Goal: Task Accomplishment & Management: Manage account settings

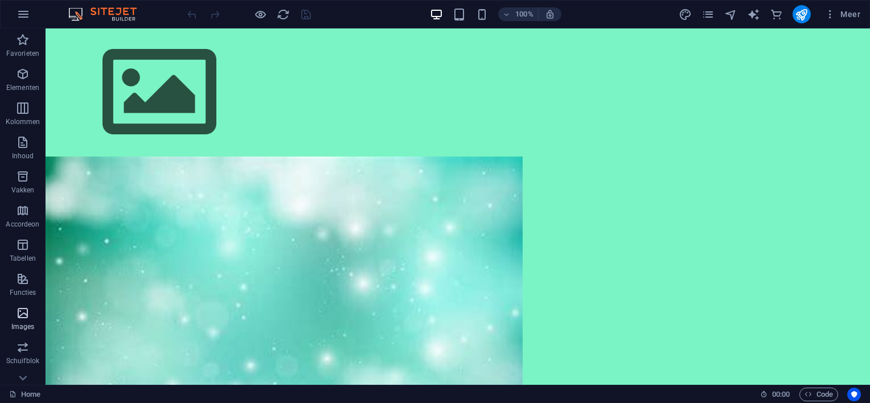
click at [26, 314] on icon "button" at bounding box center [23, 313] width 14 height 14
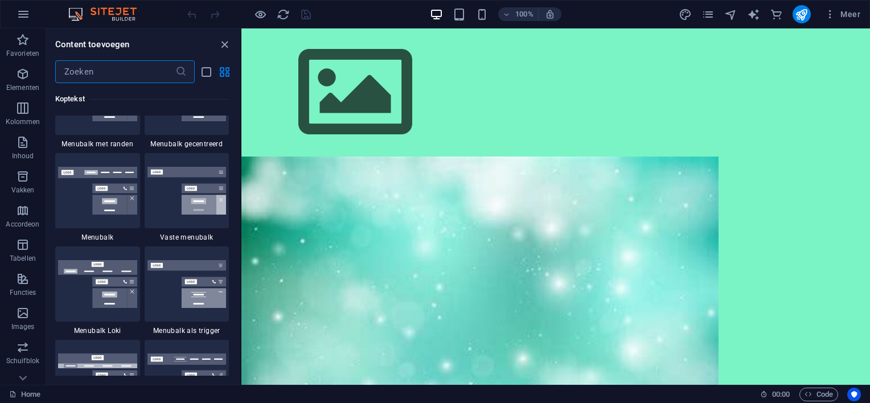
scroll to position [6797, 0]
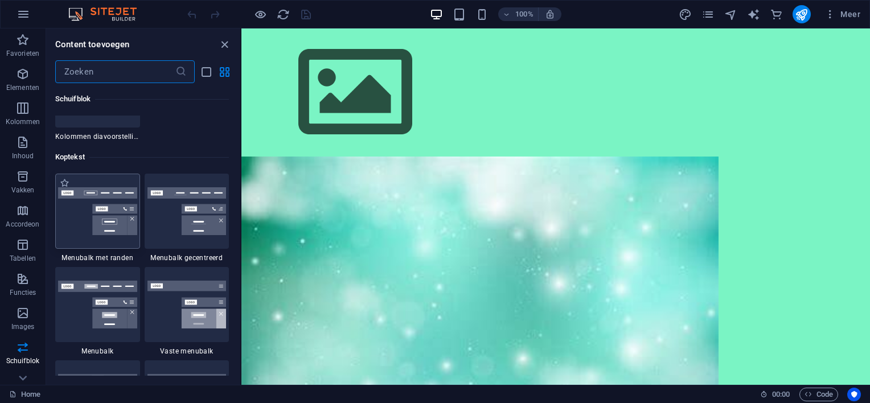
click at [79, 225] on img at bounding box center [97, 211] width 79 height 48
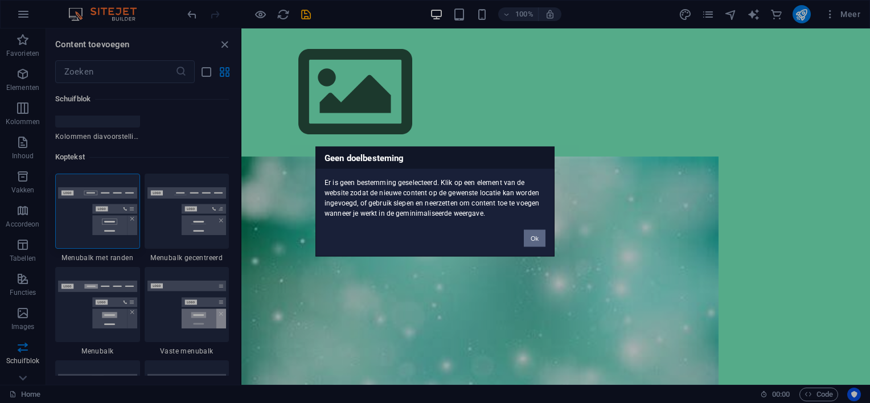
click at [536, 237] on button "Ok" at bounding box center [535, 238] width 22 height 17
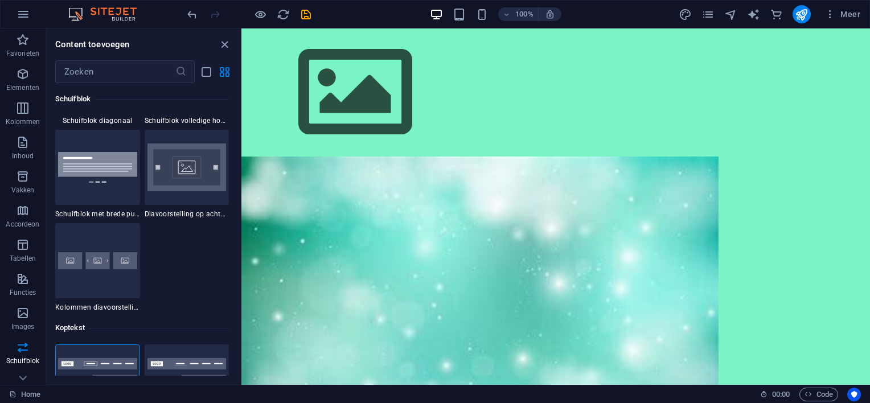
scroll to position [6854, 0]
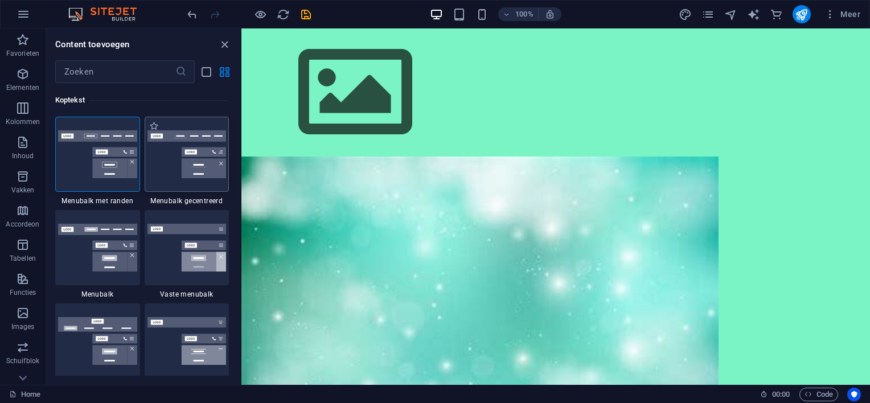
click at [167, 146] on img at bounding box center [186, 154] width 79 height 48
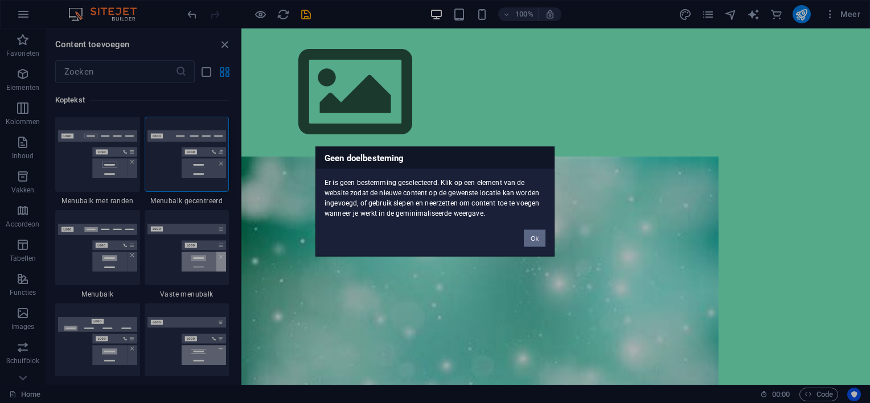
click at [535, 238] on button "Ok" at bounding box center [535, 238] width 22 height 17
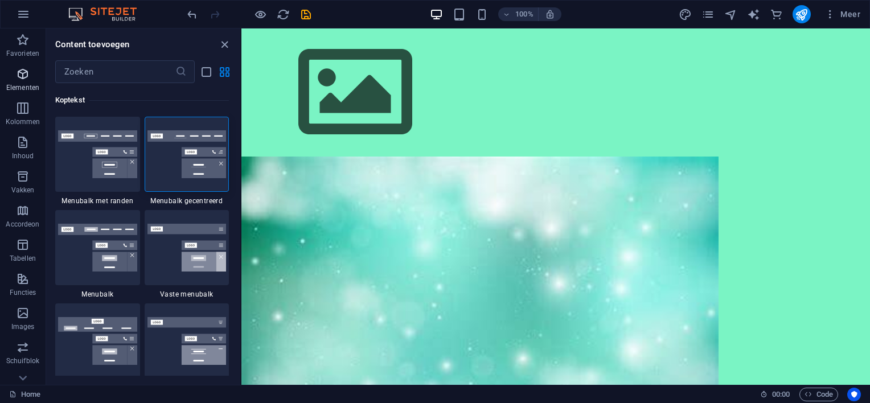
click at [17, 73] on icon "button" at bounding box center [23, 74] width 14 height 14
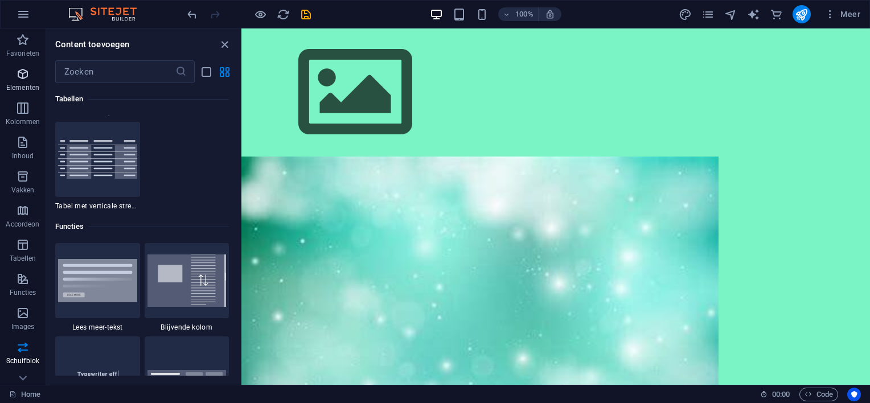
scroll to position [121, 0]
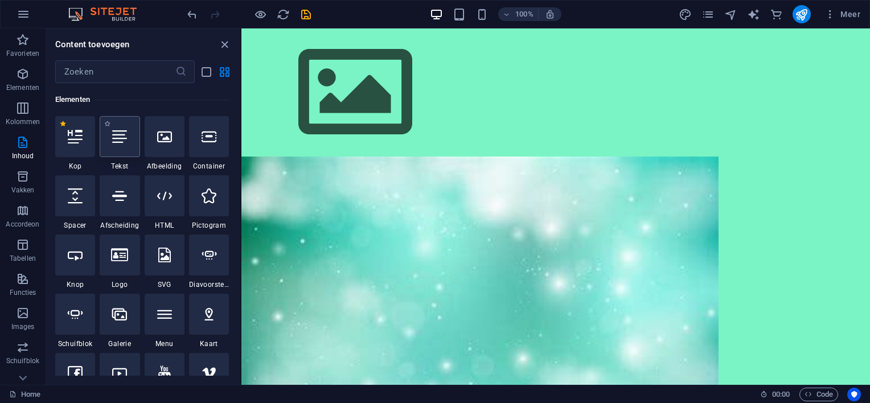
click at [122, 143] on div at bounding box center [120, 136] width 40 height 41
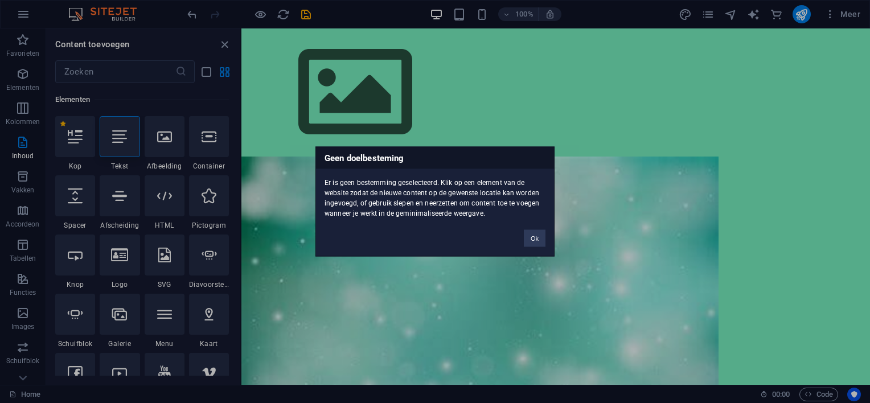
click at [457, 228] on div "Geen doelbesteming Er is geen bestemming geselecteerd. Klik op een element van …" at bounding box center [434, 202] width 239 height 110
click at [535, 236] on button "Ok" at bounding box center [535, 238] width 22 height 17
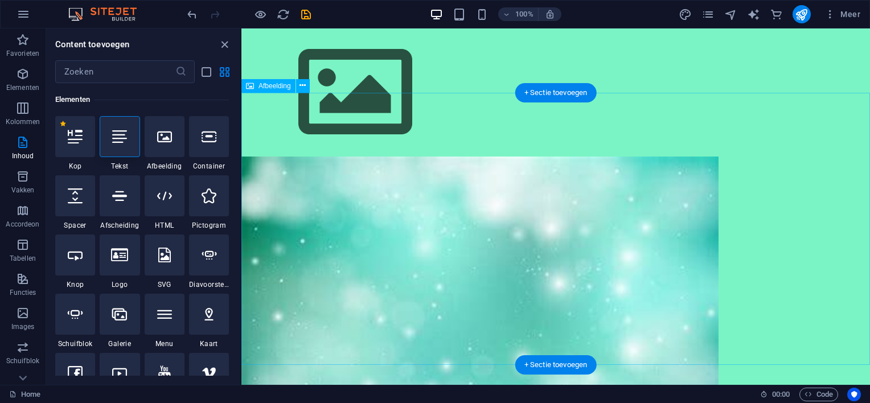
click at [502, 219] on figure at bounding box center [555, 293] width 628 height 272
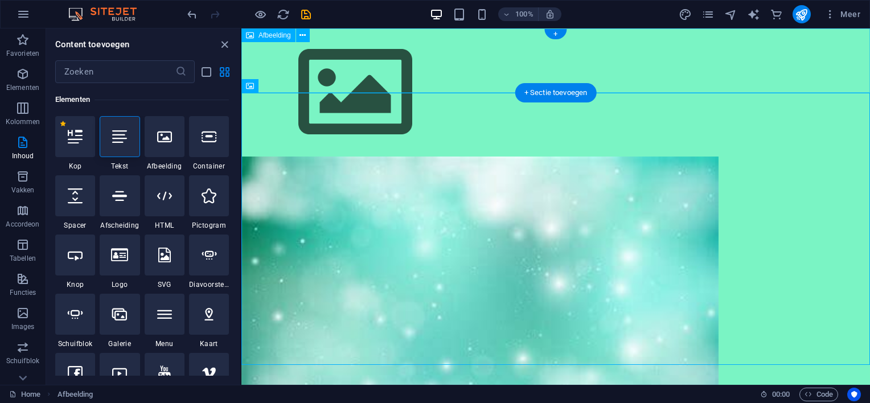
click at [387, 46] on figure at bounding box center [555, 92] width 628 height 128
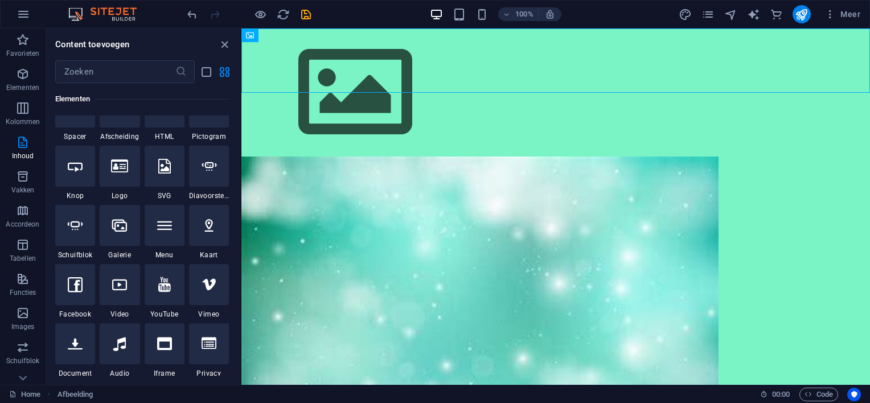
scroll to position [235, 0]
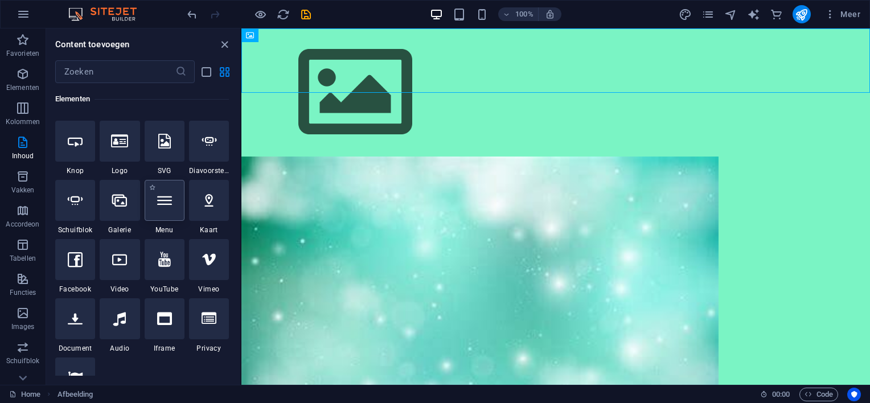
click at [165, 198] on icon at bounding box center [164, 200] width 15 height 15
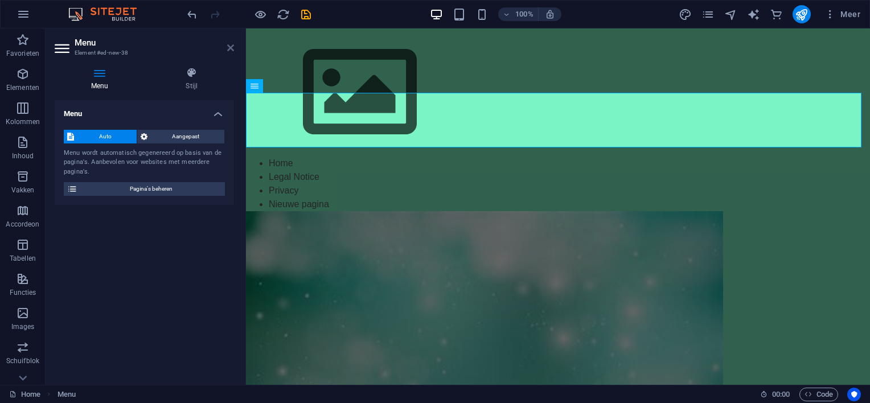
click at [231, 44] on icon at bounding box center [230, 47] width 7 height 9
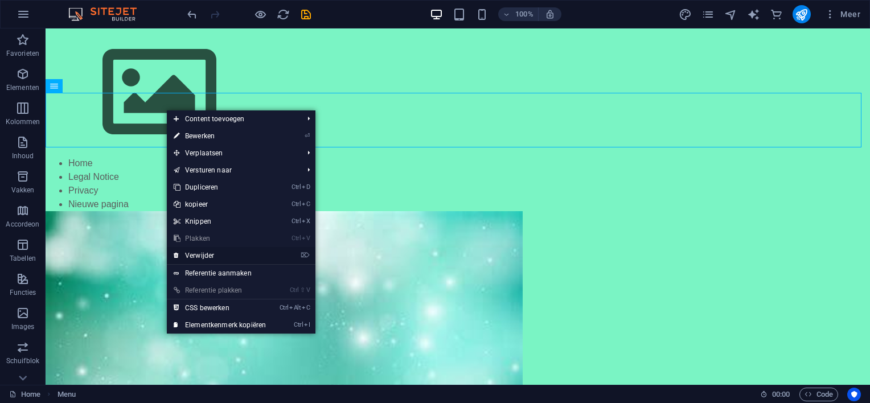
drag, startPoint x: 202, startPoint y: 250, endPoint x: 157, endPoint y: 221, distance: 54.3
click at [202, 250] on link "⌦ Verwijder" at bounding box center [220, 255] width 106 height 17
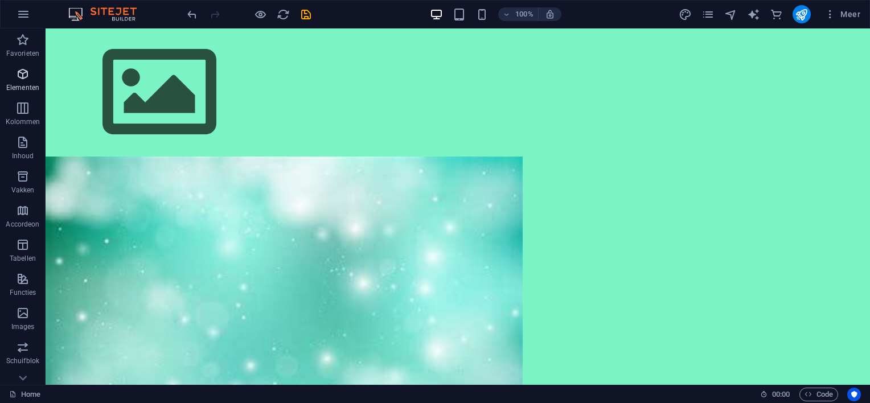
click at [22, 77] on icon "button" at bounding box center [23, 74] width 14 height 14
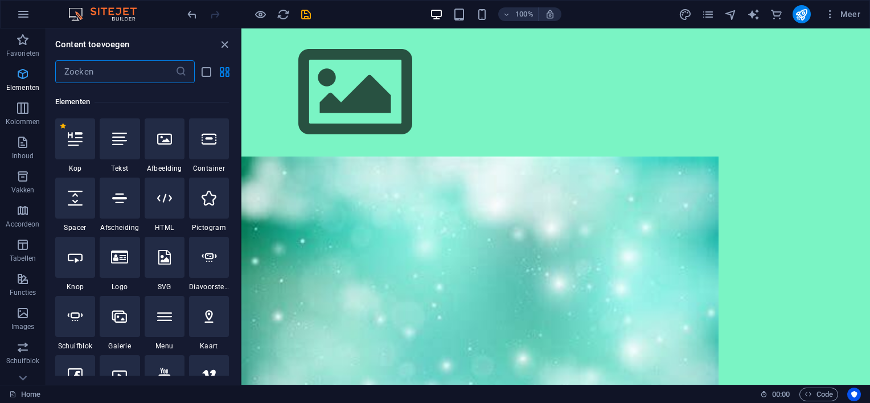
scroll to position [121, 0]
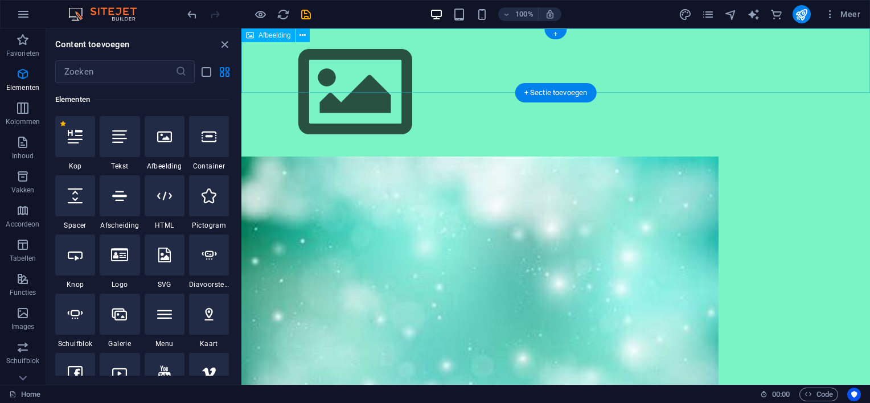
click at [422, 63] on figure at bounding box center [555, 92] width 628 height 128
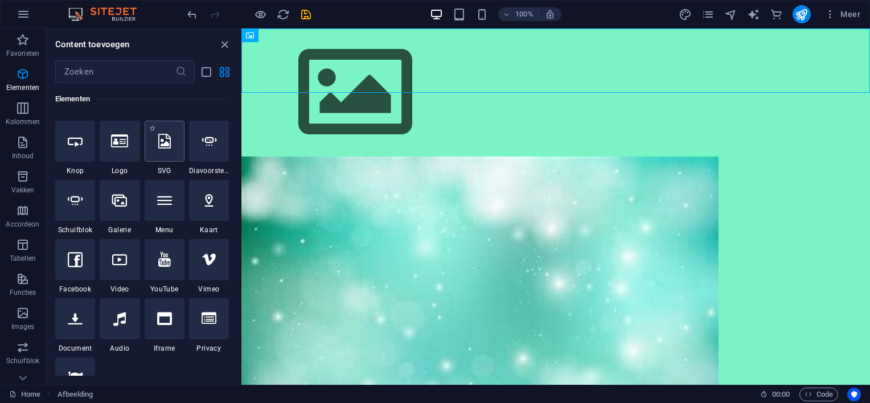
scroll to position [235, 0]
click at [168, 202] on icon at bounding box center [164, 200] width 15 height 15
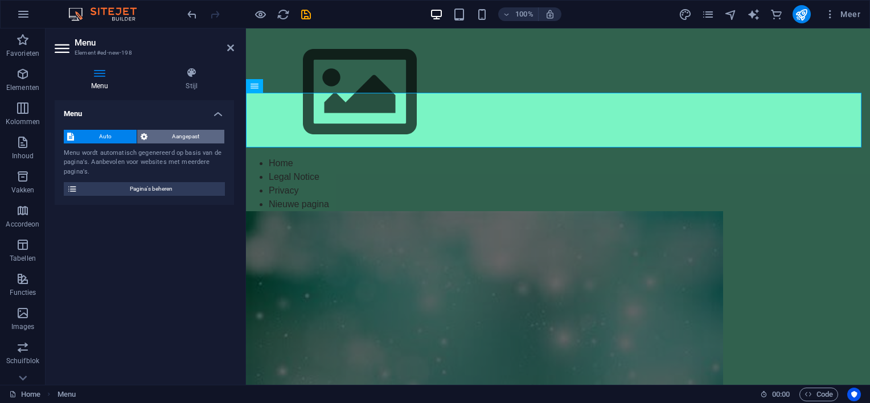
click at [180, 135] on span "Aangepast" at bounding box center [186, 137] width 71 height 14
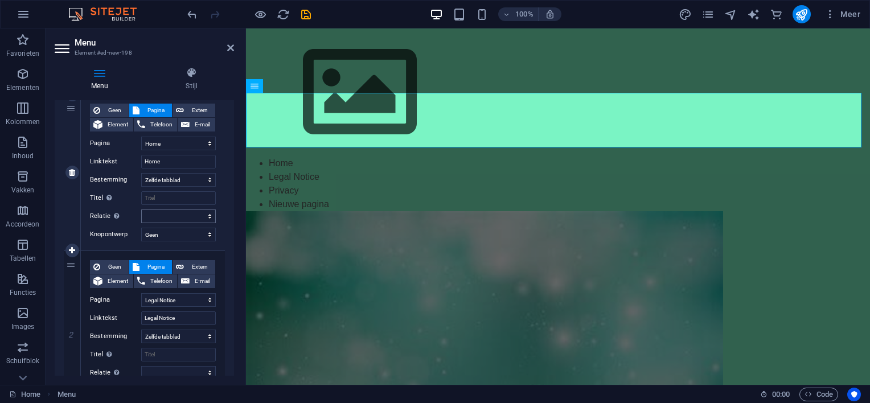
scroll to position [228, 0]
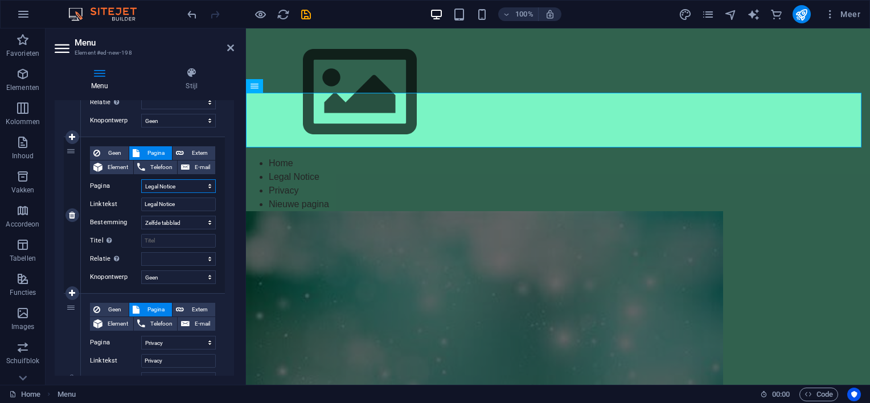
click at [208, 184] on select "Home Legal Notice Privacy Nieuwe pagina" at bounding box center [178, 186] width 75 height 14
select select "3"
click at [141, 179] on select "Home Legal Notice Privacy Nieuwe pagina" at bounding box center [178, 186] width 75 height 14
select select
type input "Nieuwe pagina"
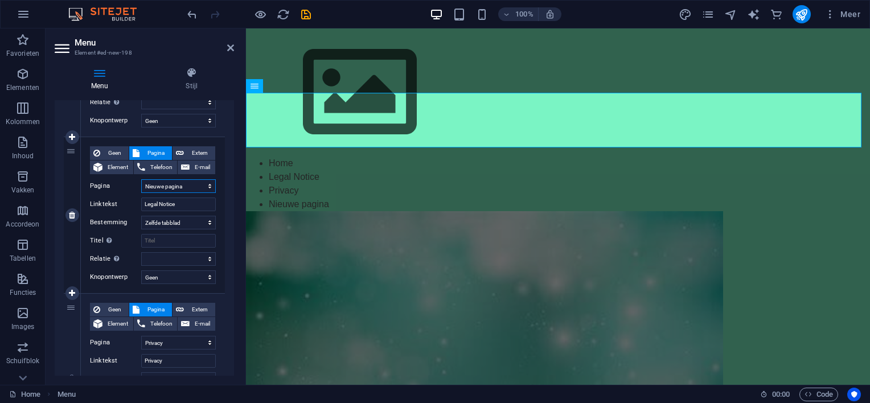
select select
click at [194, 200] on input "Nieuwe pagina" at bounding box center [178, 205] width 75 height 14
type input "Nieuwe pag"
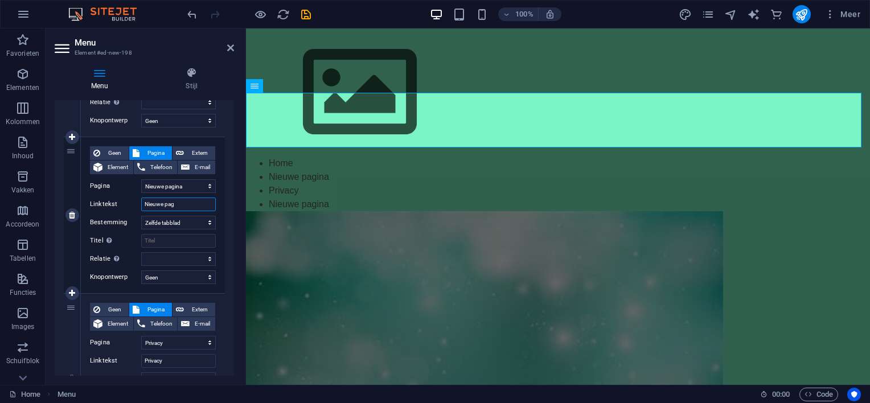
select select
type input "N"
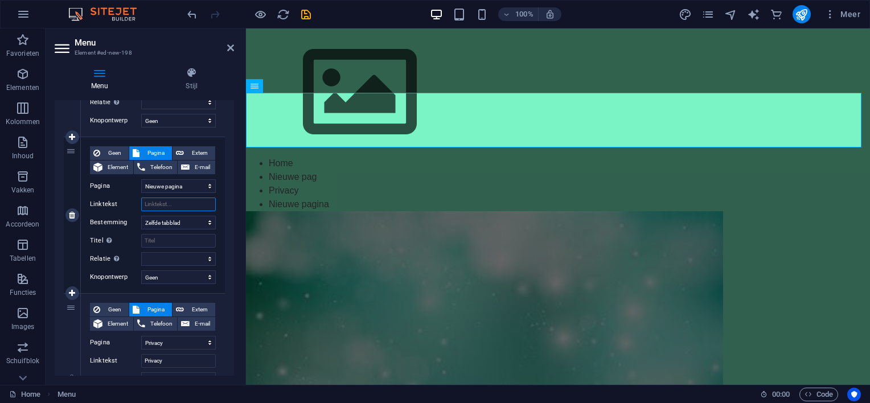
select select
type input "ver"
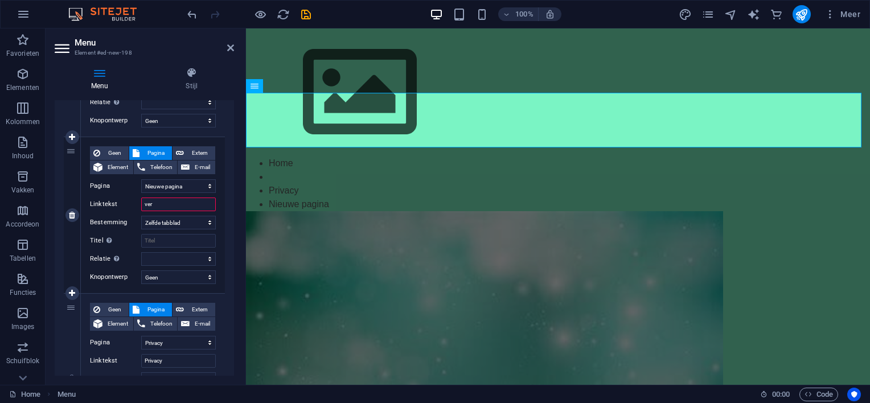
select select
type input "verhal"
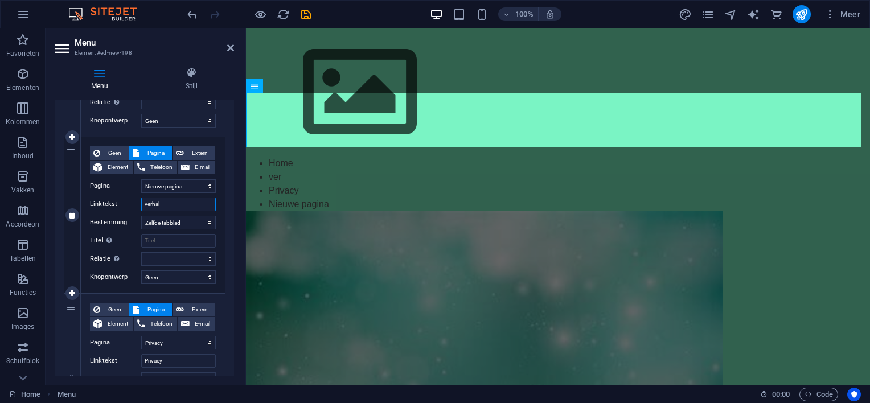
select select
type input "verhalen"
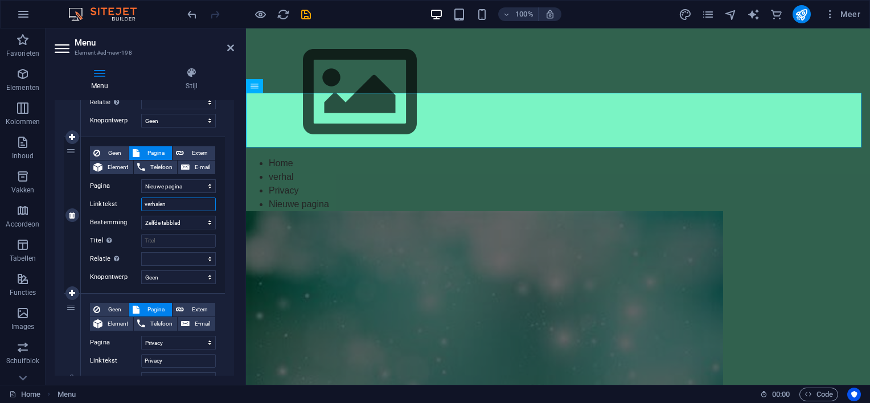
select select
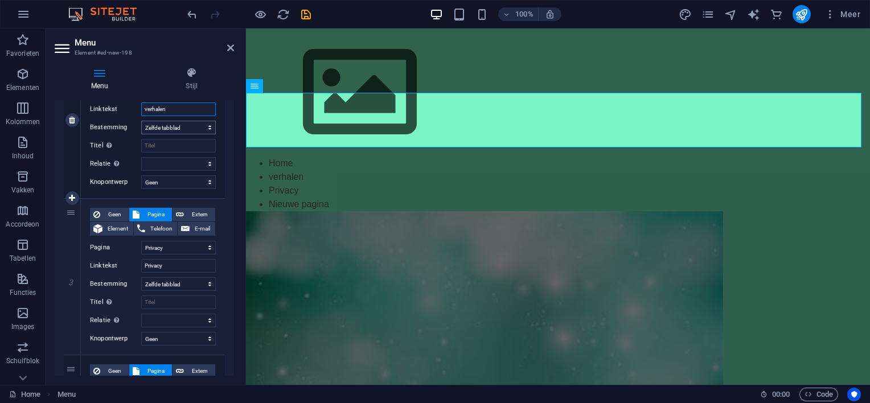
scroll to position [342, 0]
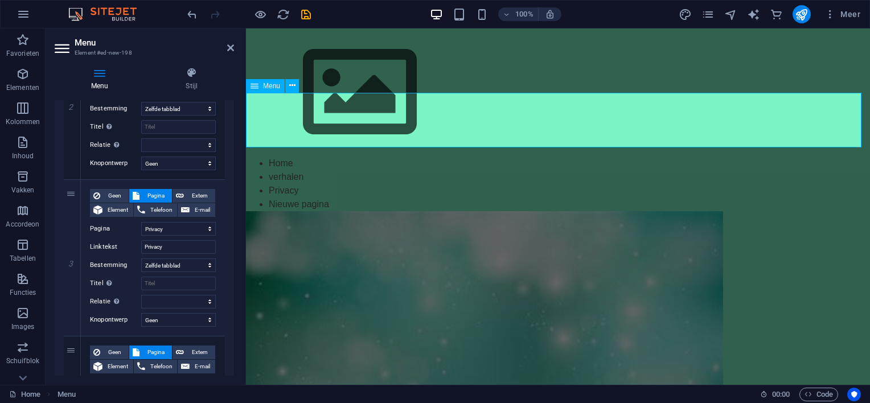
type input "verhalen"
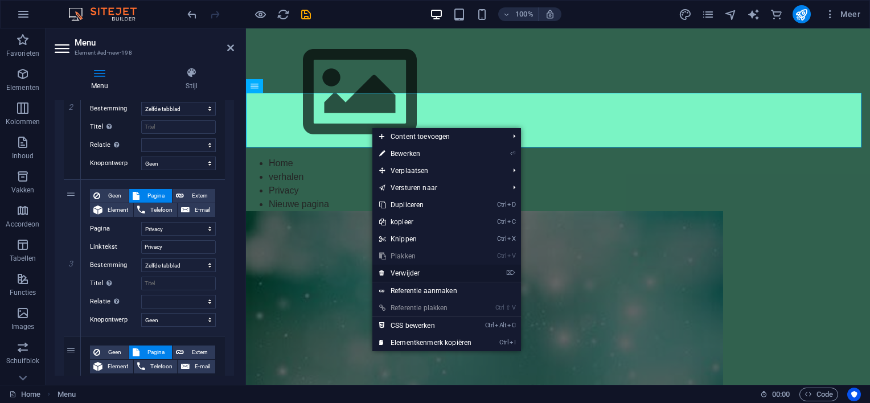
click at [418, 273] on link "⌦ Verwijder" at bounding box center [425, 273] width 106 height 17
